Goal: Transaction & Acquisition: Purchase product/service

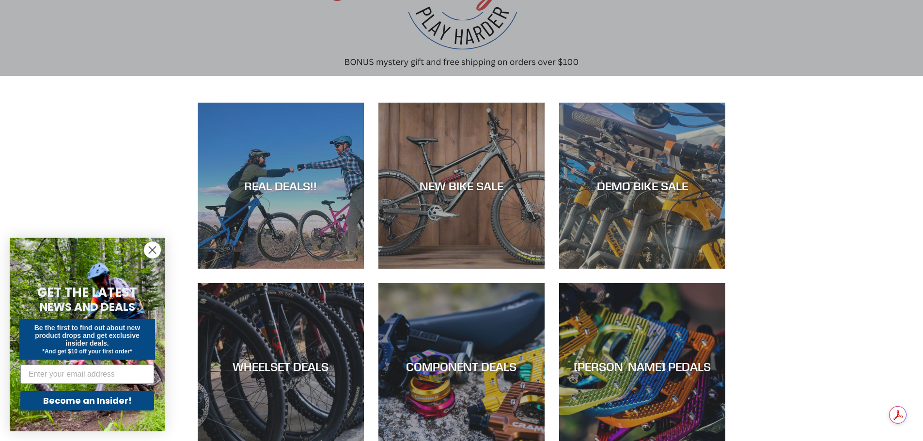
scroll to position [145, 0]
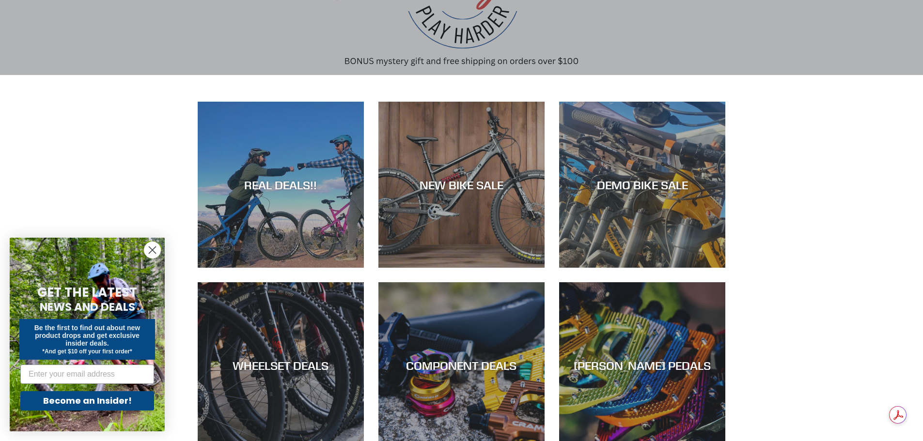
click at [152, 248] on circle "Close dialog" at bounding box center [152, 250] width 16 height 16
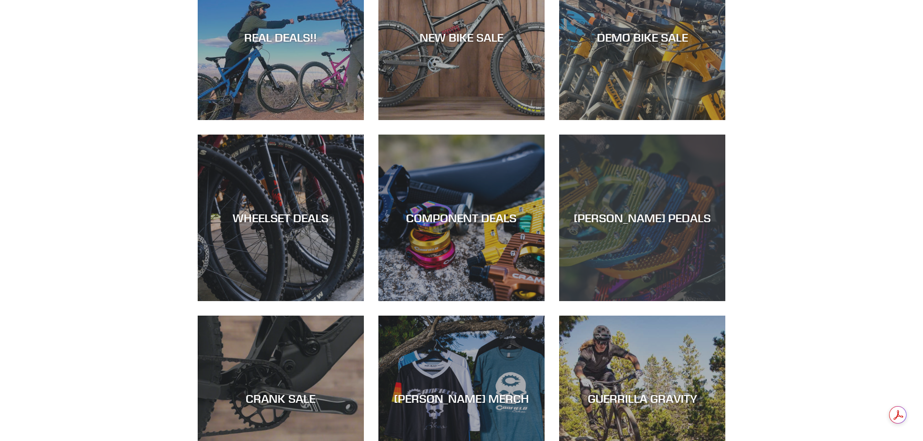
scroll to position [194, 0]
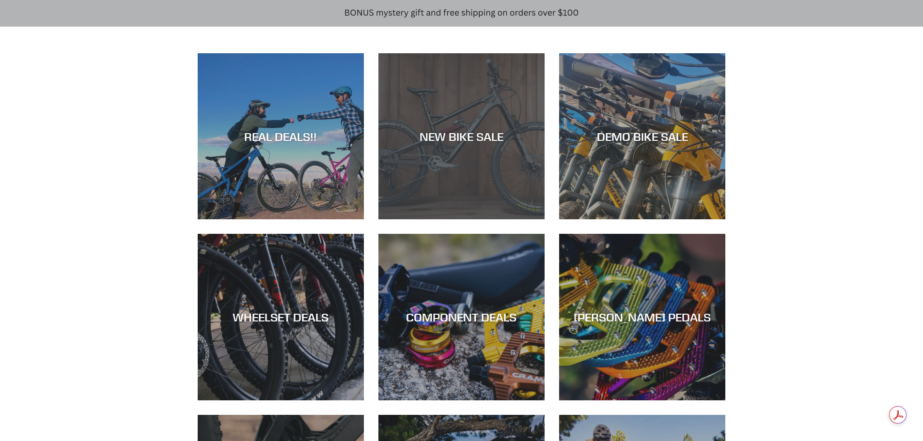
click at [499, 219] on div "NEW BIKE SALE" at bounding box center [461, 219] width 166 height 0
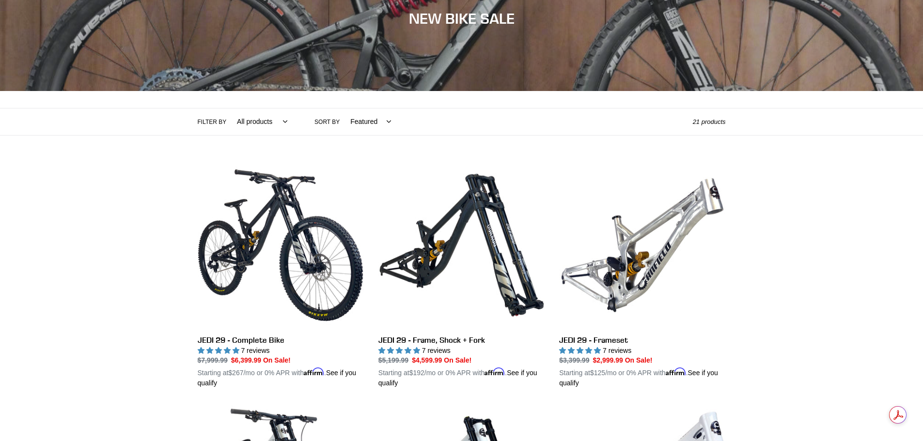
scroll to position [145, 0]
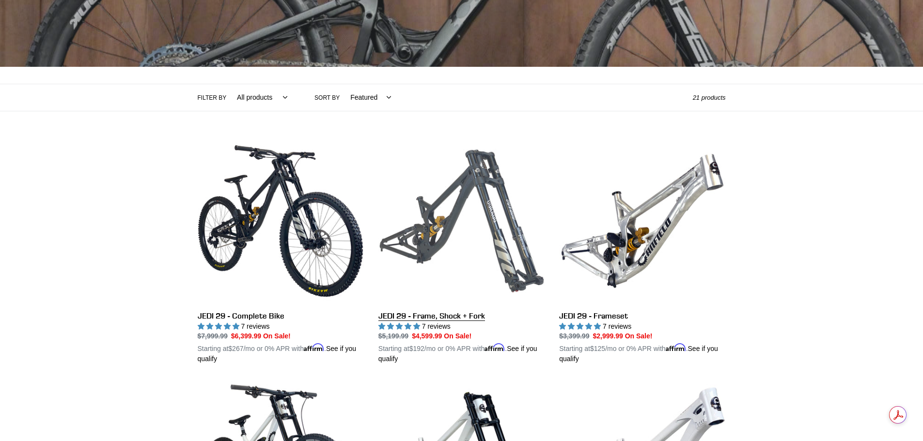
click at [464, 251] on link "JEDI 29 - Frame, Shock + Fork" at bounding box center [461, 251] width 166 height 227
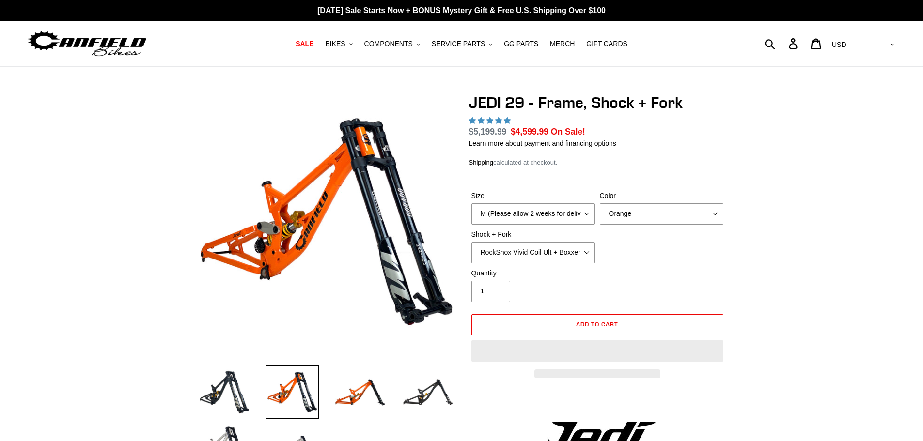
select select "highest-rating"
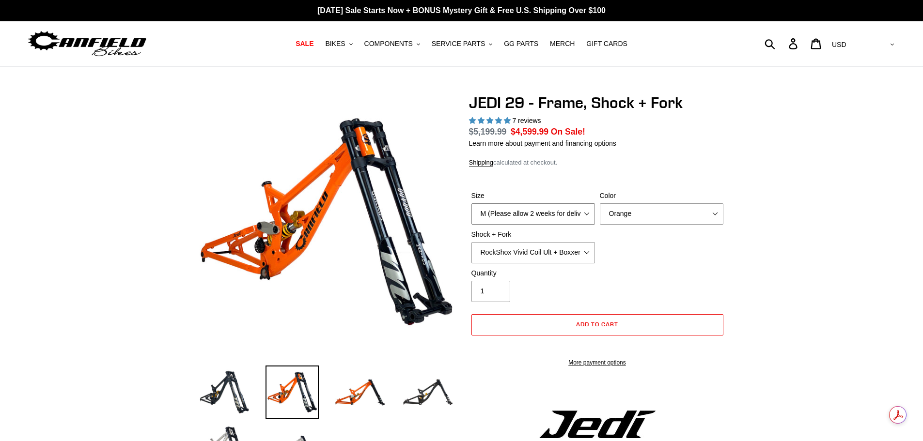
drag, startPoint x: 525, startPoint y: 210, endPoint x: 520, endPoint y: 221, distance: 12.0
click at [525, 210] on select "M (Please allow 2 weeks for delivery) L (Please allow 2 weeks for delivery) XL" at bounding box center [533, 214] width 124 height 21
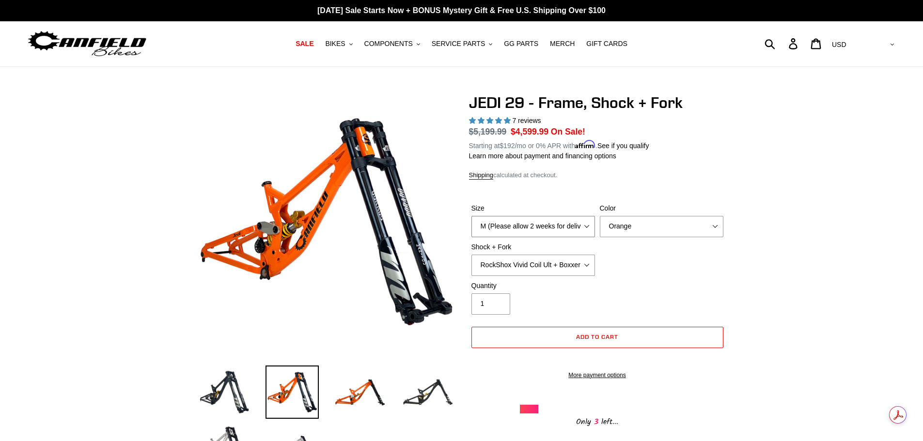
select select "L (Please allow 2 weeks for delivery)"
click at [471, 216] on select "M (Please allow 2 weeks for delivery) L (Please allow 2 weeks for delivery) XL" at bounding box center [533, 226] width 124 height 21
drag, startPoint x: 629, startPoint y: 226, endPoint x: 629, endPoint y: 234, distance: 7.8
click at [629, 226] on select "Orange Stealth Black Raw" at bounding box center [662, 226] width 124 height 21
click at [600, 216] on select "Orange Stealth Black Raw" at bounding box center [662, 226] width 124 height 21
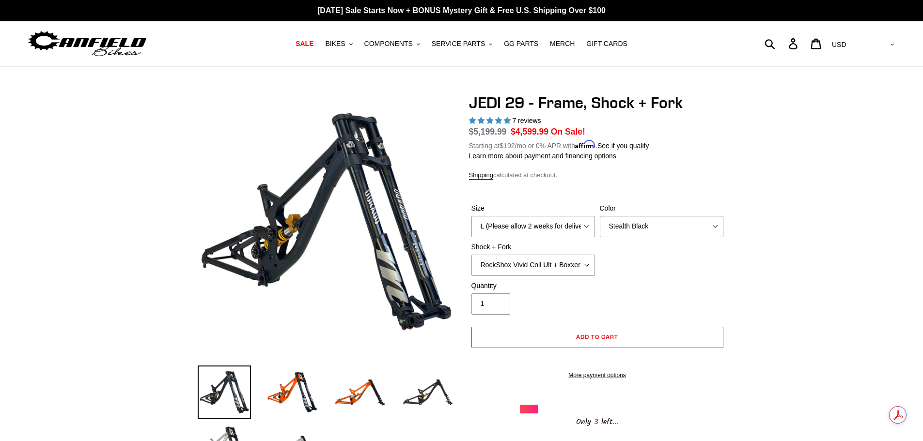
click at [640, 230] on select "Orange Stealth Black Raw" at bounding box center [662, 226] width 124 height 21
select select "Raw"
click at [600, 216] on select "Orange Stealth Black Raw" at bounding box center [662, 226] width 124 height 21
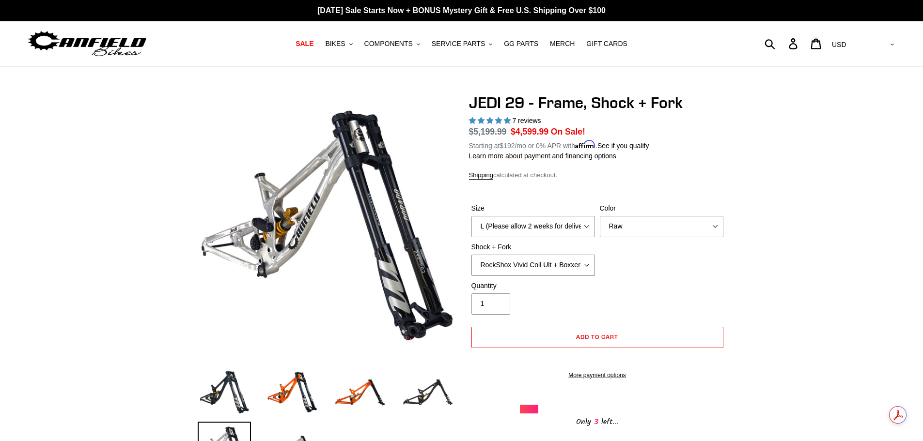
click at [533, 264] on select "RockShox Vivid Coil Ult + Boxxer RC2 C3 Ult Fox DHX2 250x75 + Fox 40 Float Grip…" at bounding box center [533, 265] width 124 height 21
drag, startPoint x: 759, startPoint y: 302, endPoint x: 743, endPoint y: 289, distance: 20.7
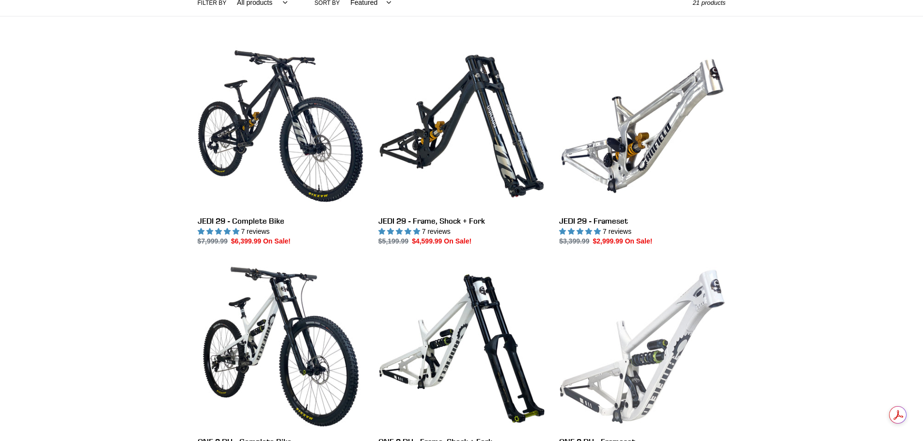
scroll to position [242, 0]
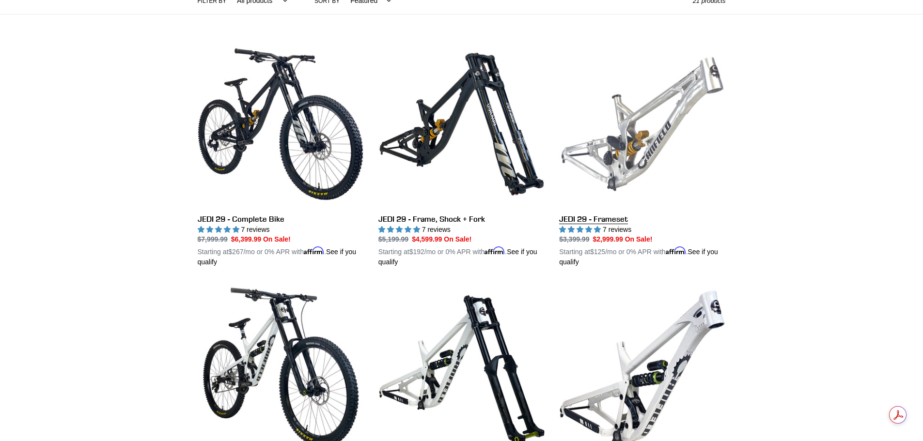
click at [654, 161] on link "JEDI 29 - Frameset" at bounding box center [642, 154] width 166 height 227
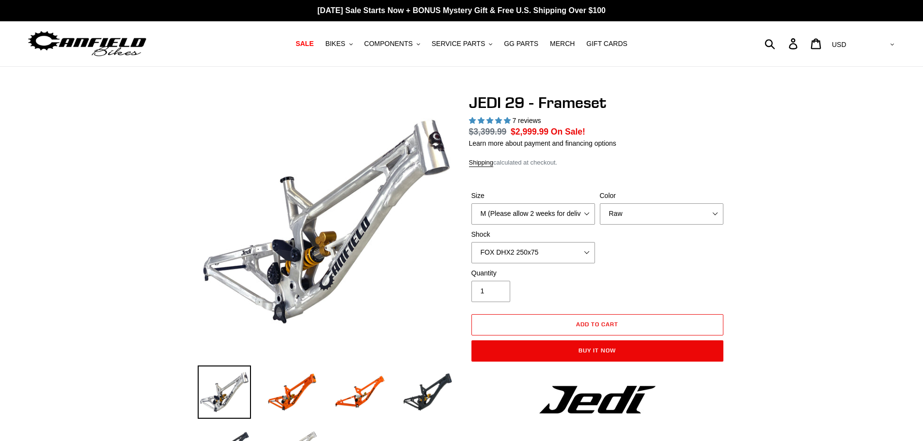
select select "highest-rating"
drag, startPoint x: 0, startPoint y: 0, endPoint x: 548, endPoint y: 222, distance: 591.7
click at [550, 214] on select "M (Please allow 2 weeks for delivery) L (Please allow 2 weeks for delivery) XL" at bounding box center [533, 214] width 124 height 21
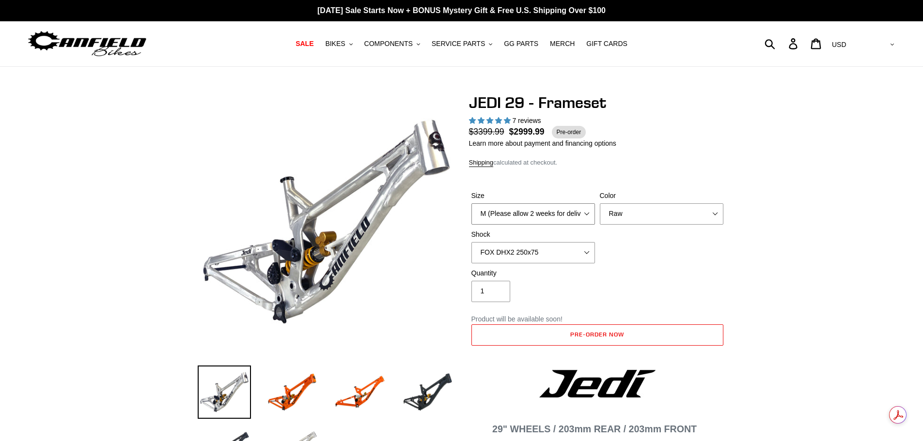
select select "L (Please allow 2 weeks for delivery)"
click at [471, 204] on select "M (Please allow 2 weeks for delivery) L (Please allow 2 weeks for delivery) XL" at bounding box center [533, 214] width 124 height 21
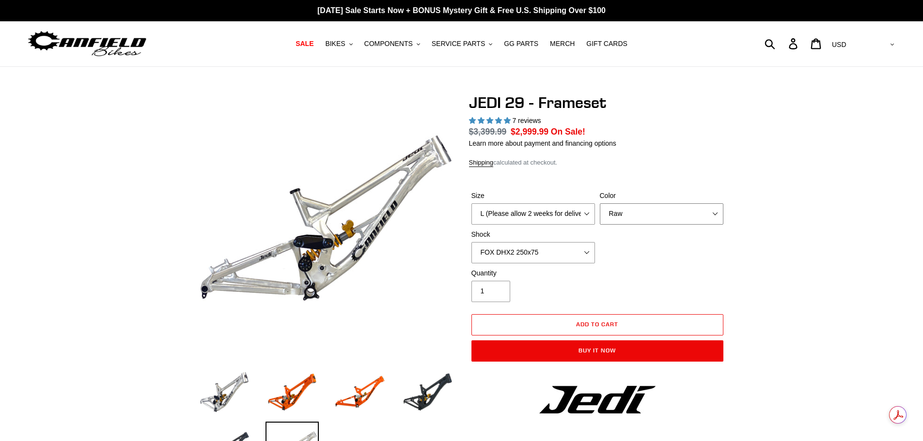
click at [636, 212] on div "Color Orange Raw Stealth Black" at bounding box center [661, 208] width 128 height 34
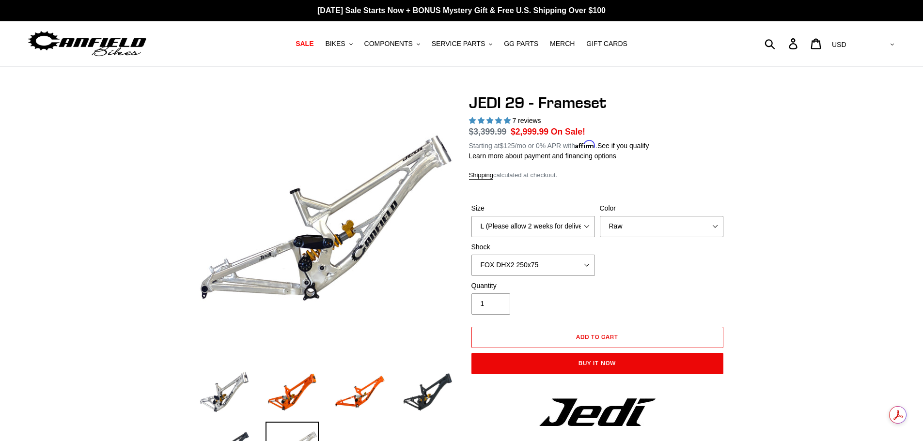
click at [600, 216] on select "Orange Raw Stealth Black" at bounding box center [662, 226] width 124 height 21
click at [541, 259] on select "No Shock FOX DHX2 250x75 RockShox Vivid Ultimate DH 250x75 EXT e-Storia LOX V3" at bounding box center [533, 265] width 124 height 21
click at [471, 255] on select "No Shock FOX DHX2 250x75 RockShox Vivid Ultimate DH 250x75 EXT e-Storia LOX V3" at bounding box center [533, 265] width 124 height 21
drag, startPoint x: 537, startPoint y: 257, endPoint x: 530, endPoint y: 272, distance: 16.7
click at [537, 258] on select "No Shock FOX DHX2 250x75 RockShox Vivid Ultimate DH 250x75 EXT e-Storia LOX V3" at bounding box center [533, 265] width 124 height 21
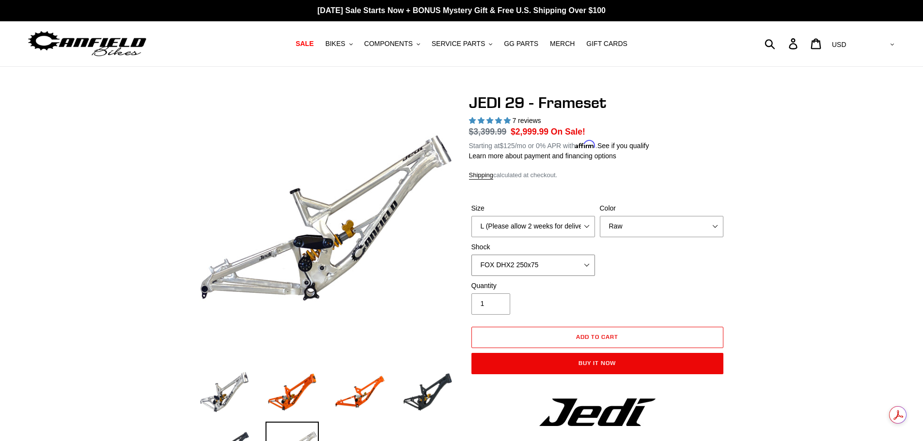
select select "No Shock"
click at [471, 255] on select "No Shock FOX DHX2 250x75 RockShox Vivid Ultimate DH 250x75 EXT e-Storia LOX V3" at bounding box center [533, 265] width 124 height 21
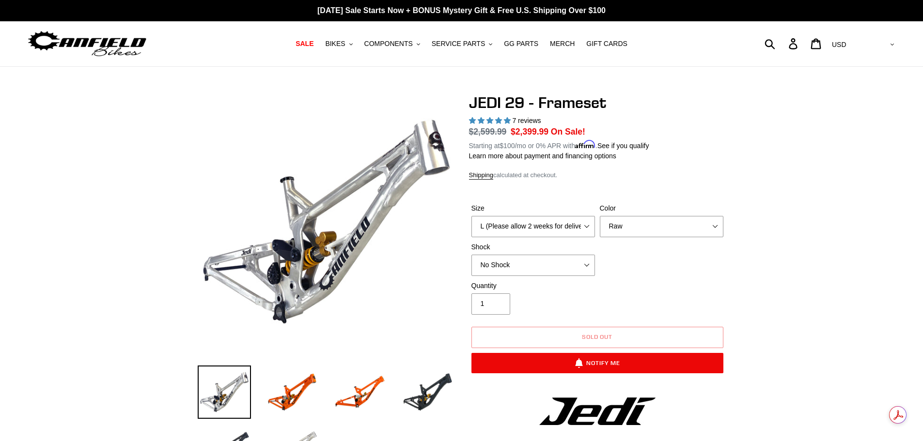
drag, startPoint x: 514, startPoint y: 133, endPoint x: 678, endPoint y: 135, distance: 163.8
click at [666, 135] on dl "Regular price $2,599.99 Sale price $2,399.99 On Sale! Unit price / per Starting…" at bounding box center [597, 137] width 257 height 25
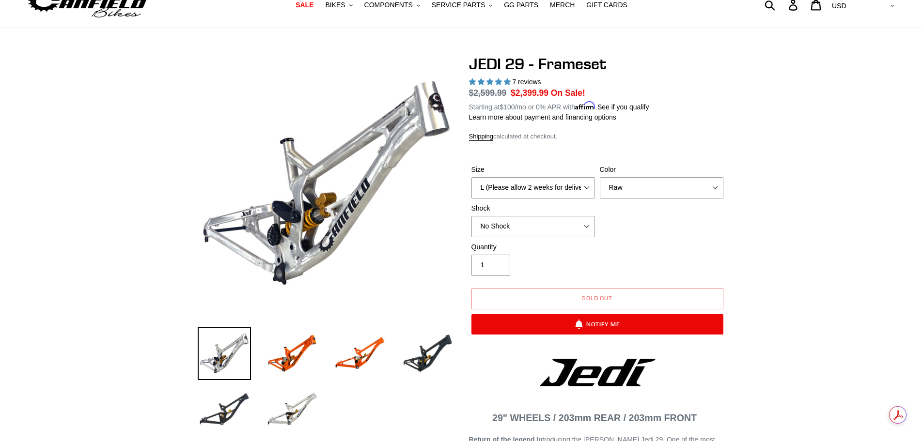
scroll to position [145, 0]
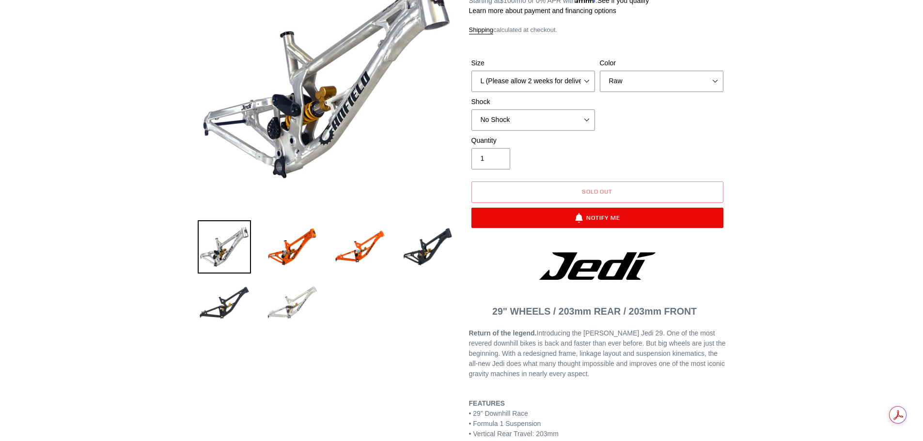
click at [297, 296] on img at bounding box center [292, 303] width 53 height 53
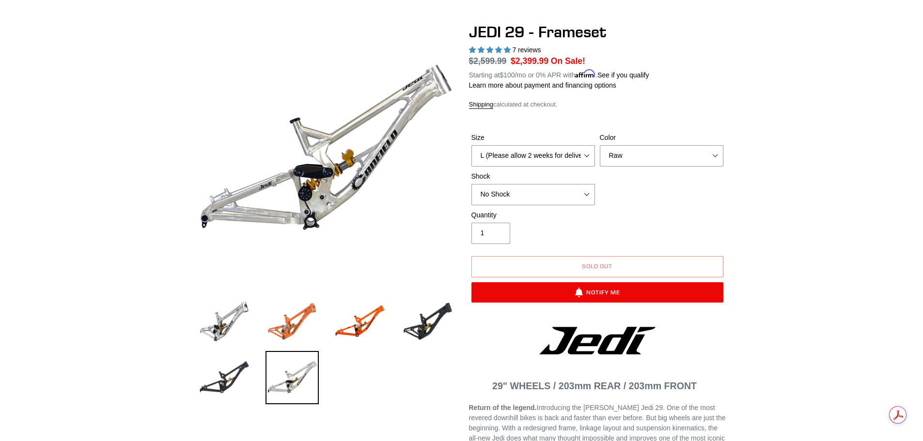
scroll to position [0, 0]
